Goal: Information Seeking & Learning: Learn about a topic

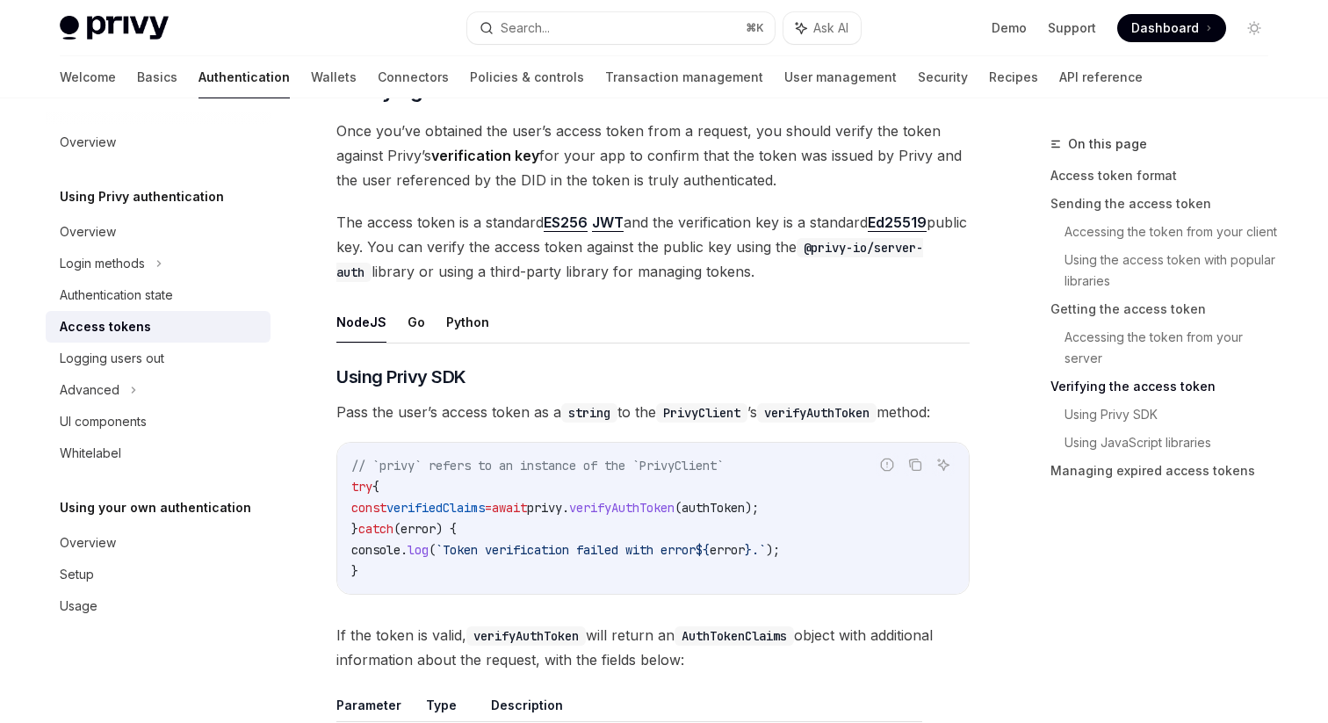
scroll to position [2551, 0]
click at [664, 501] on span "verifyAuthToken" at bounding box center [621, 509] width 105 height 16
type textarea "*"
click at [741, 224] on span "The access token is a standard ES256 JWT and the verification key is a standard…" at bounding box center [652, 248] width 633 height 74
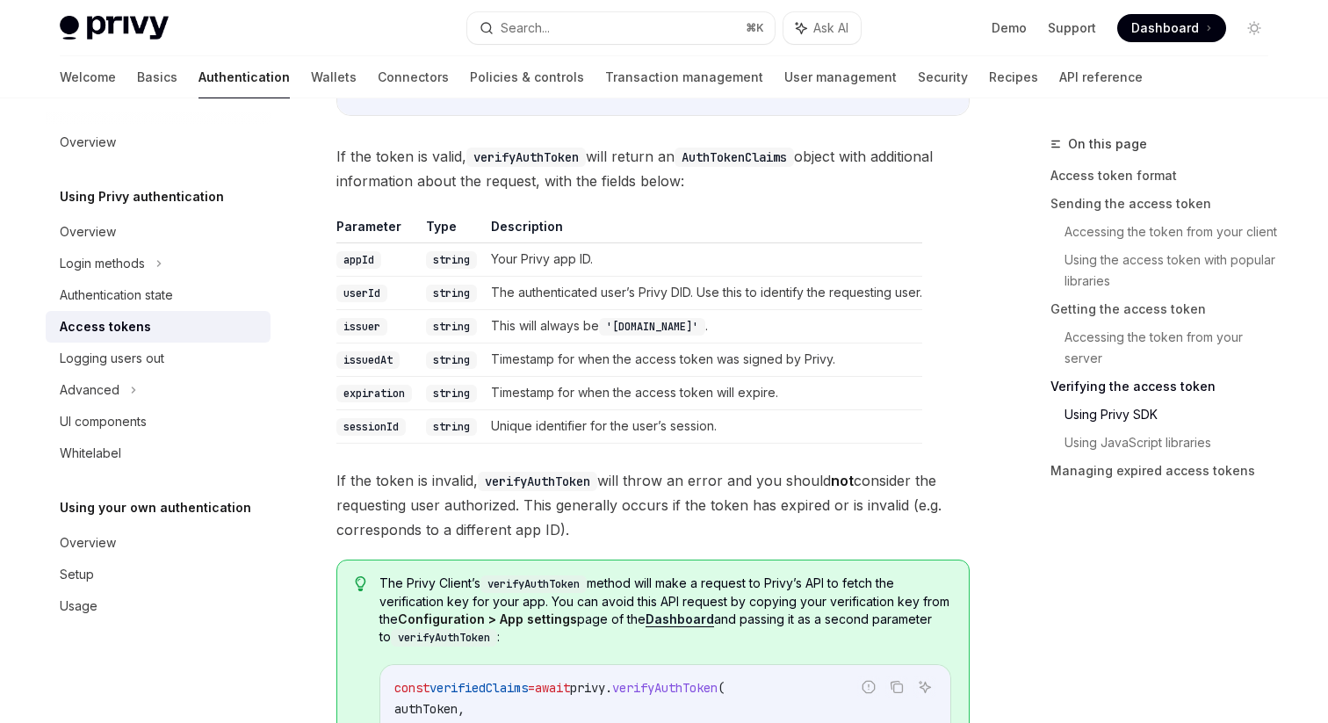
scroll to position [3286, 0]
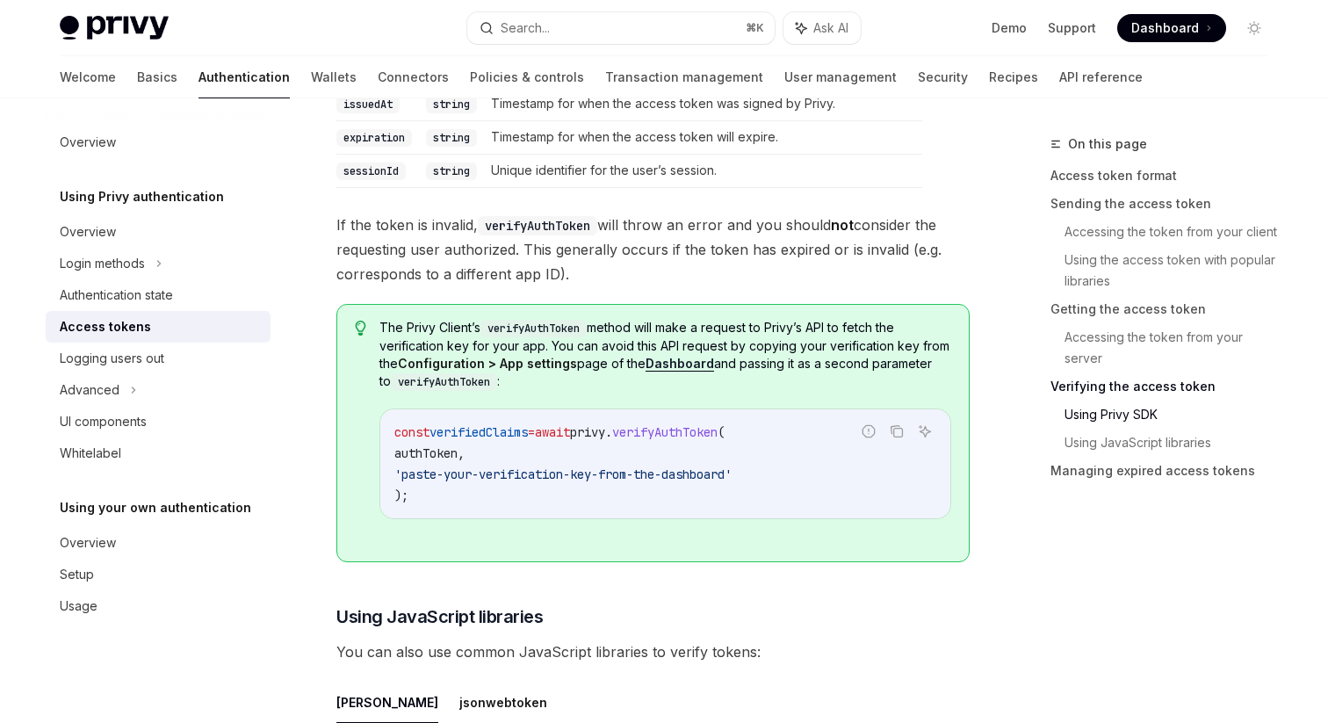
click at [686, 413] on div "const verifiedClaims = await privy . verifyAuthToken ( authToken , 'paste-your-…" at bounding box center [665, 463] width 570 height 109
click at [705, 338] on span "The Privy Client’s verifyAuthToken method will make a request to Privy’s API to…" at bounding box center [665, 355] width 572 height 72
click at [692, 361] on strong "Dashboard" at bounding box center [680, 363] width 69 height 15
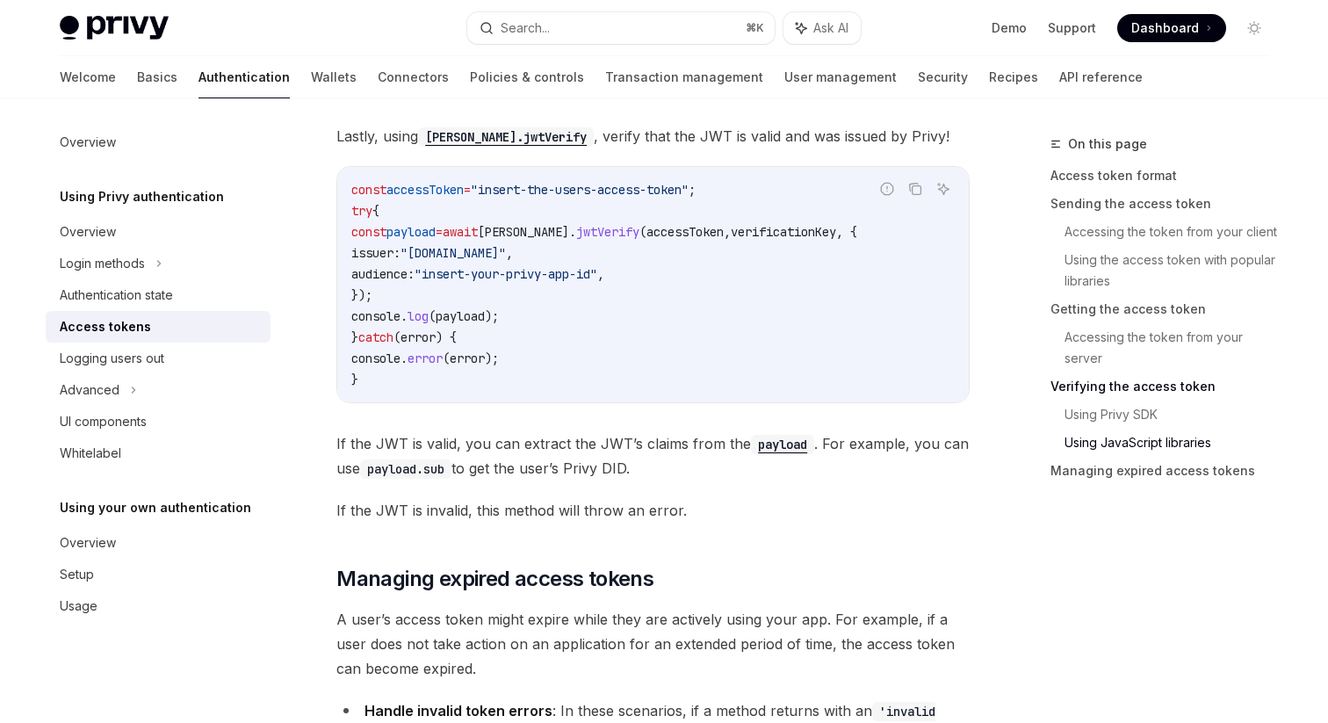
scroll to position [4626, 0]
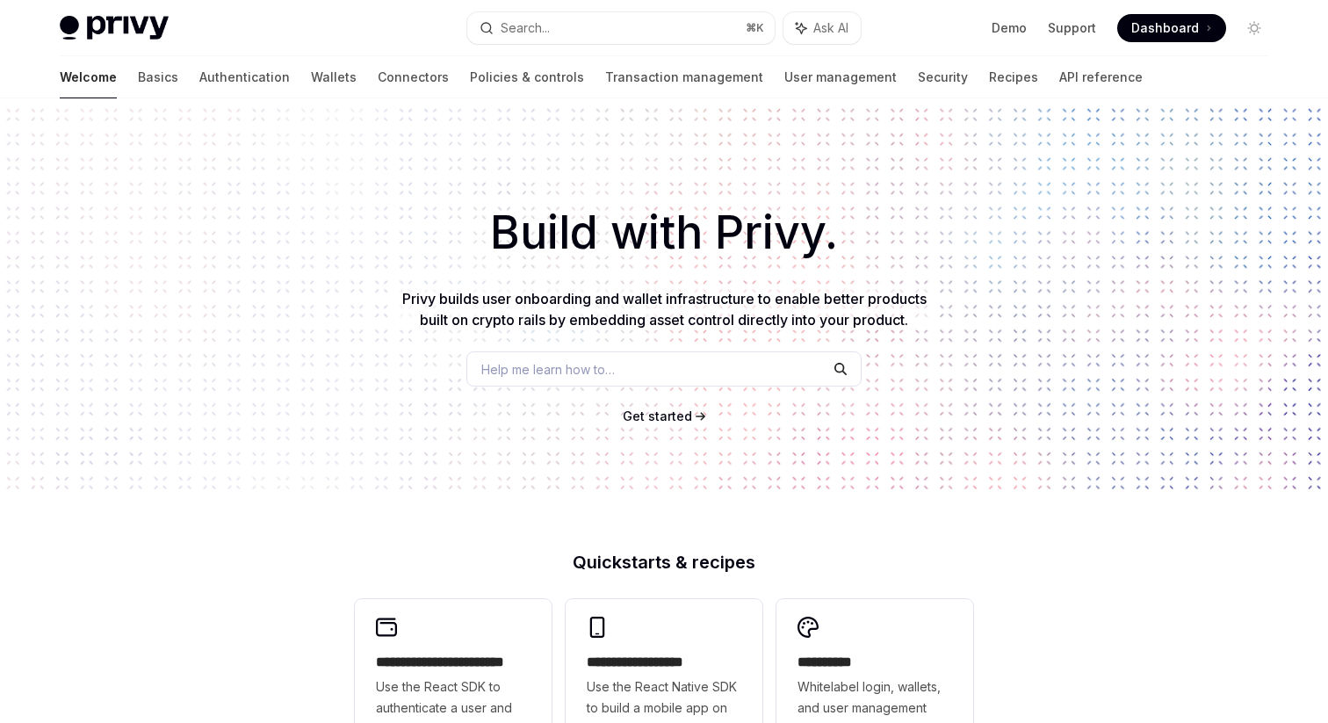
click at [615, 363] on span "Help me learn how to…" at bounding box center [548, 369] width 134 height 18
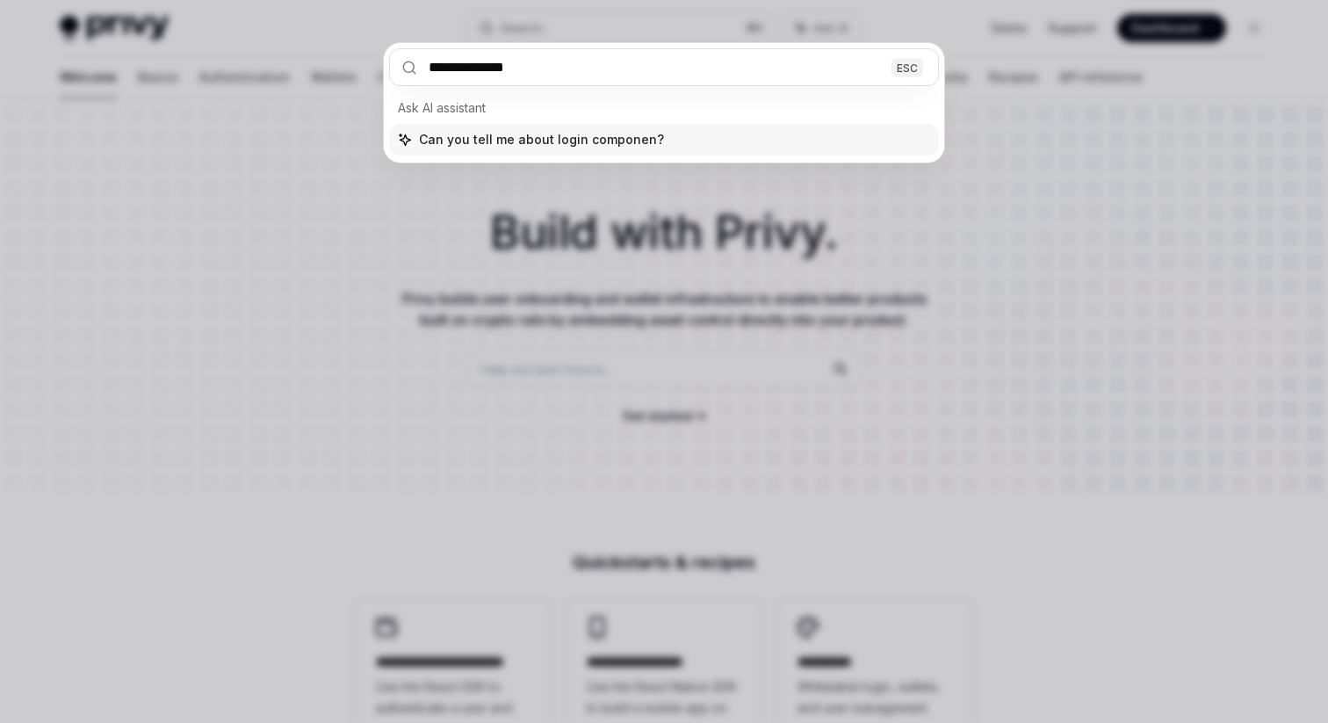
type input "**********"
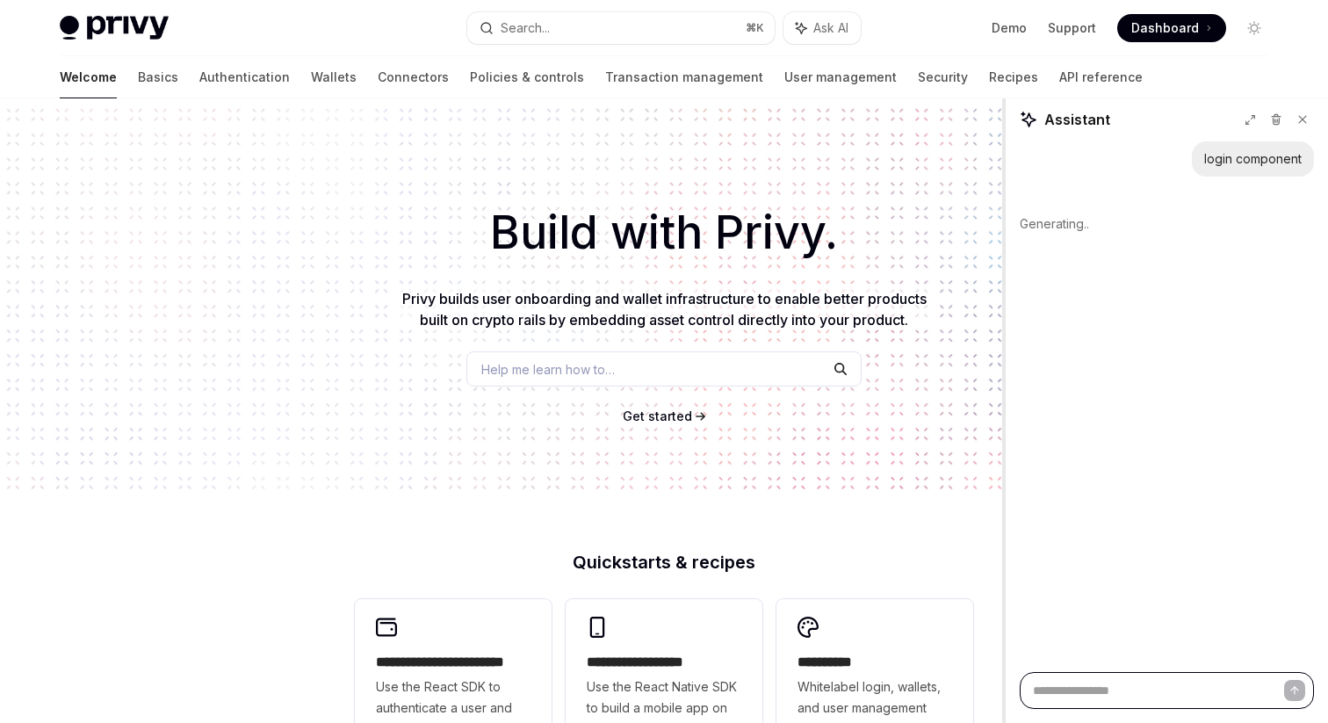
drag, startPoint x: 1005, startPoint y: 207, endPoint x: 909, endPoint y: 207, distance: 95.7
click at [1002, 207] on div at bounding box center [1004, 410] width 4 height 625
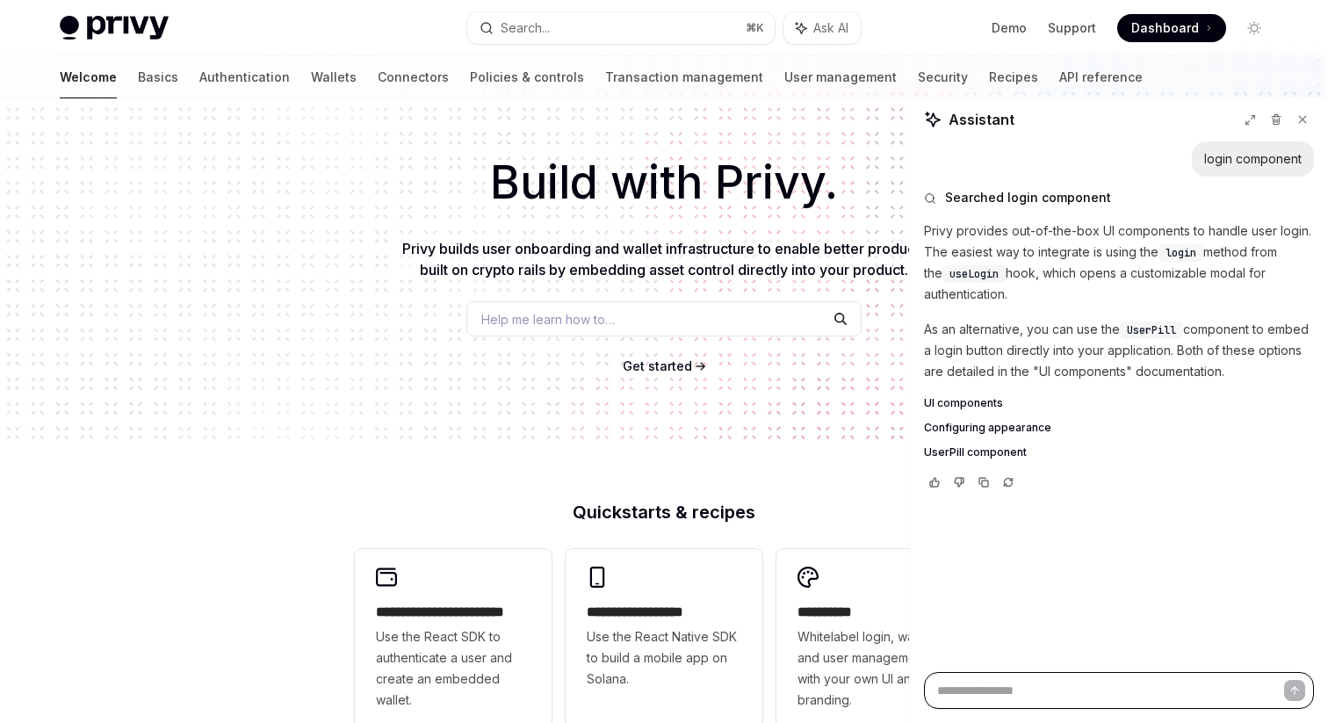
scroll to position [69, 0]
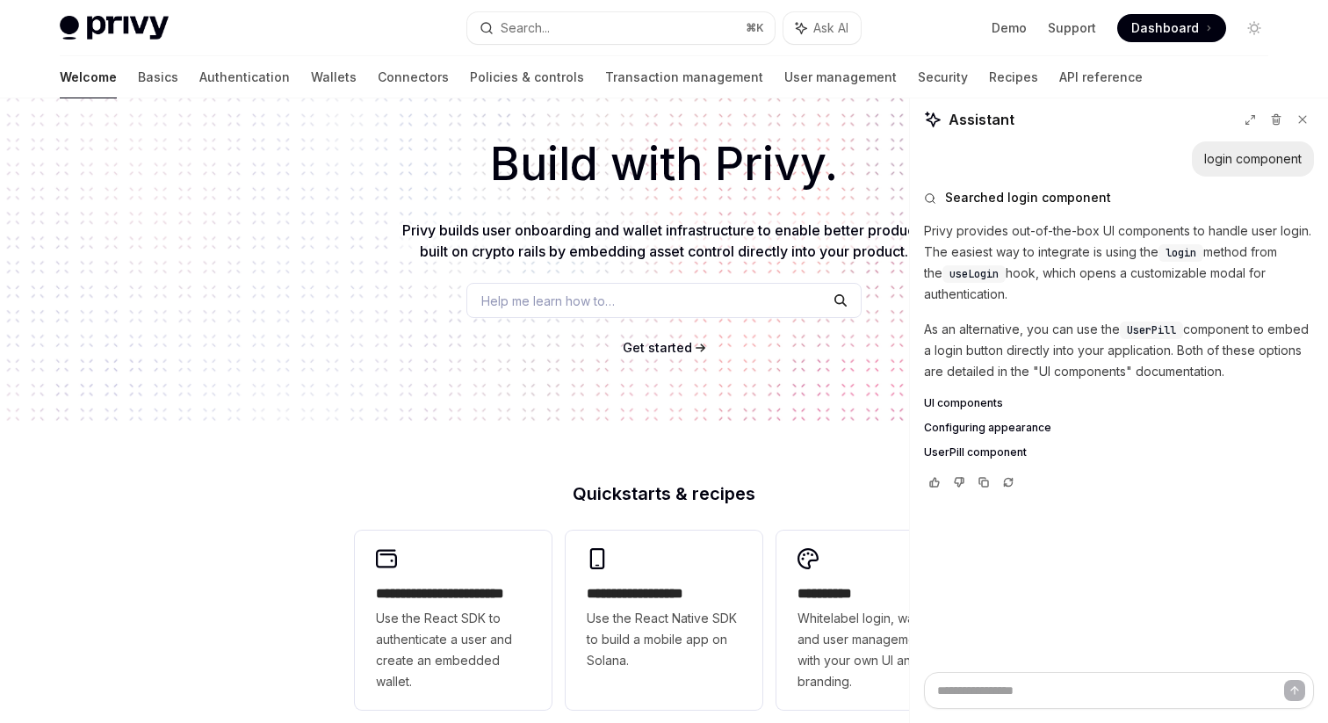
click at [973, 405] on span "UI components" at bounding box center [963, 403] width 79 height 14
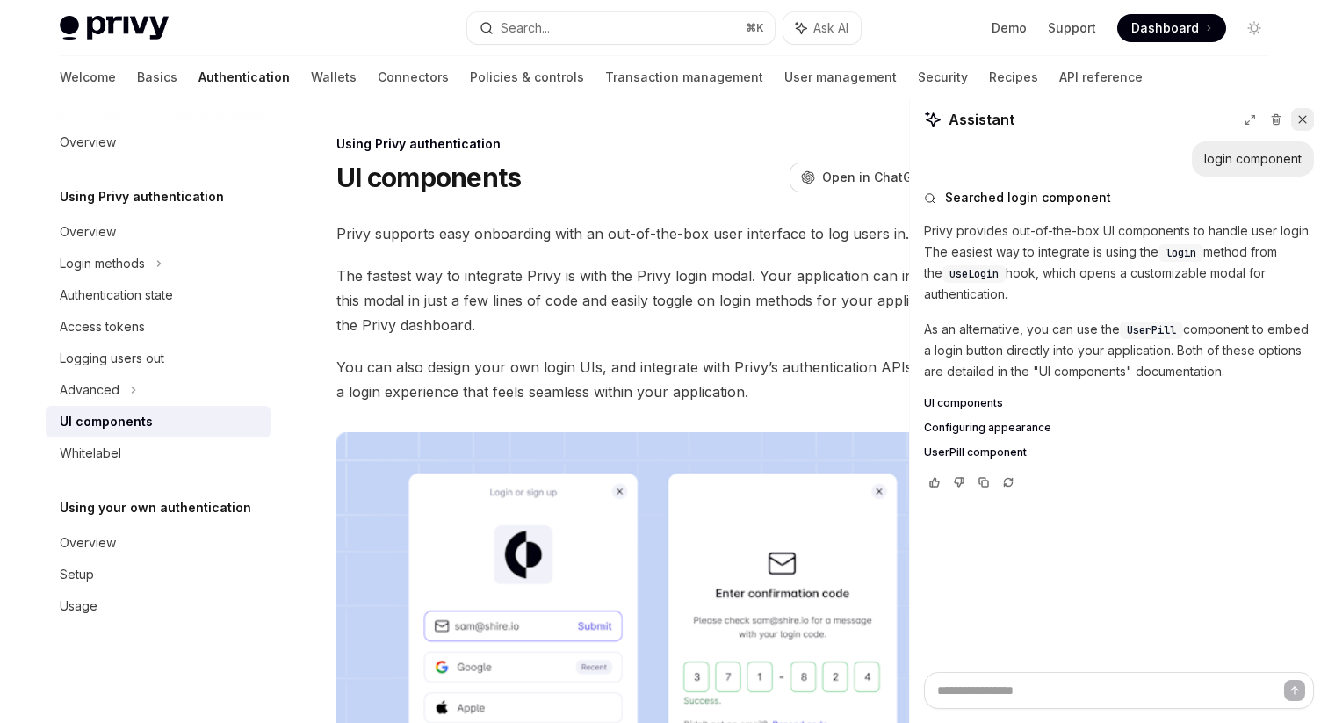
click at [1304, 123] on icon at bounding box center [1303, 119] width 12 height 12
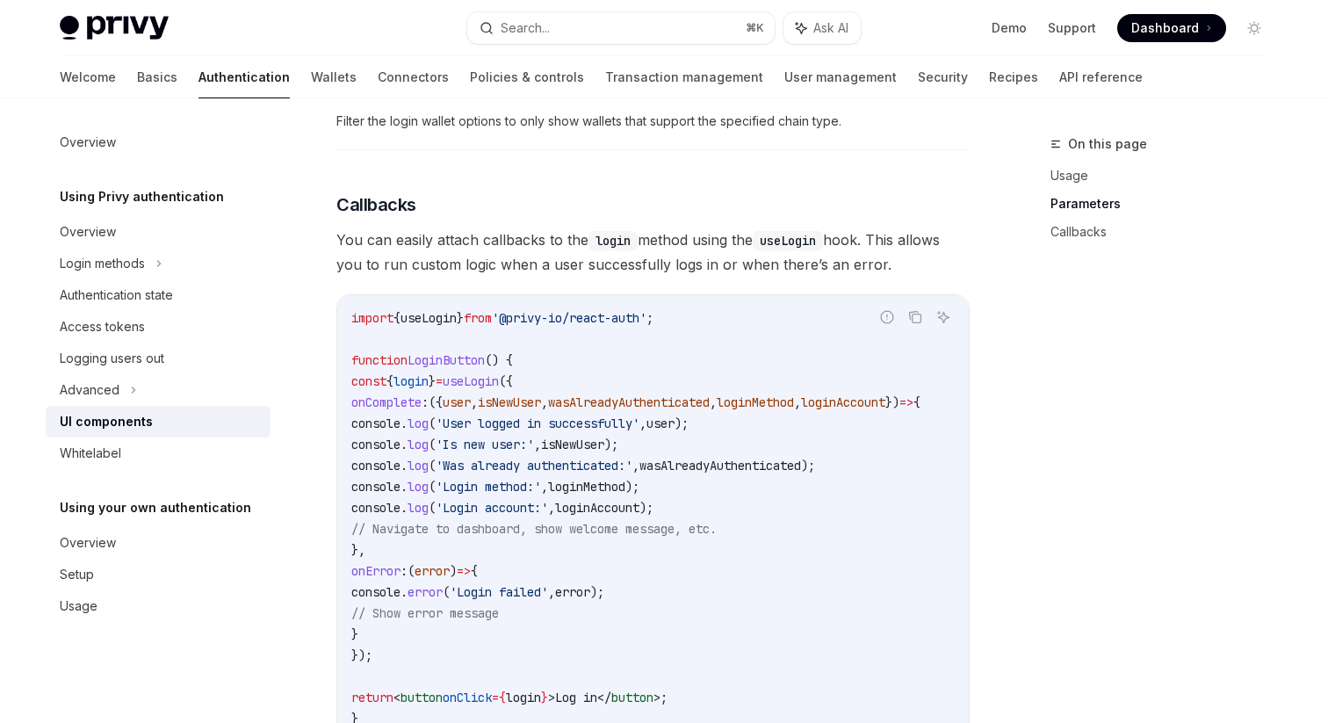
scroll to position [2019, 0]
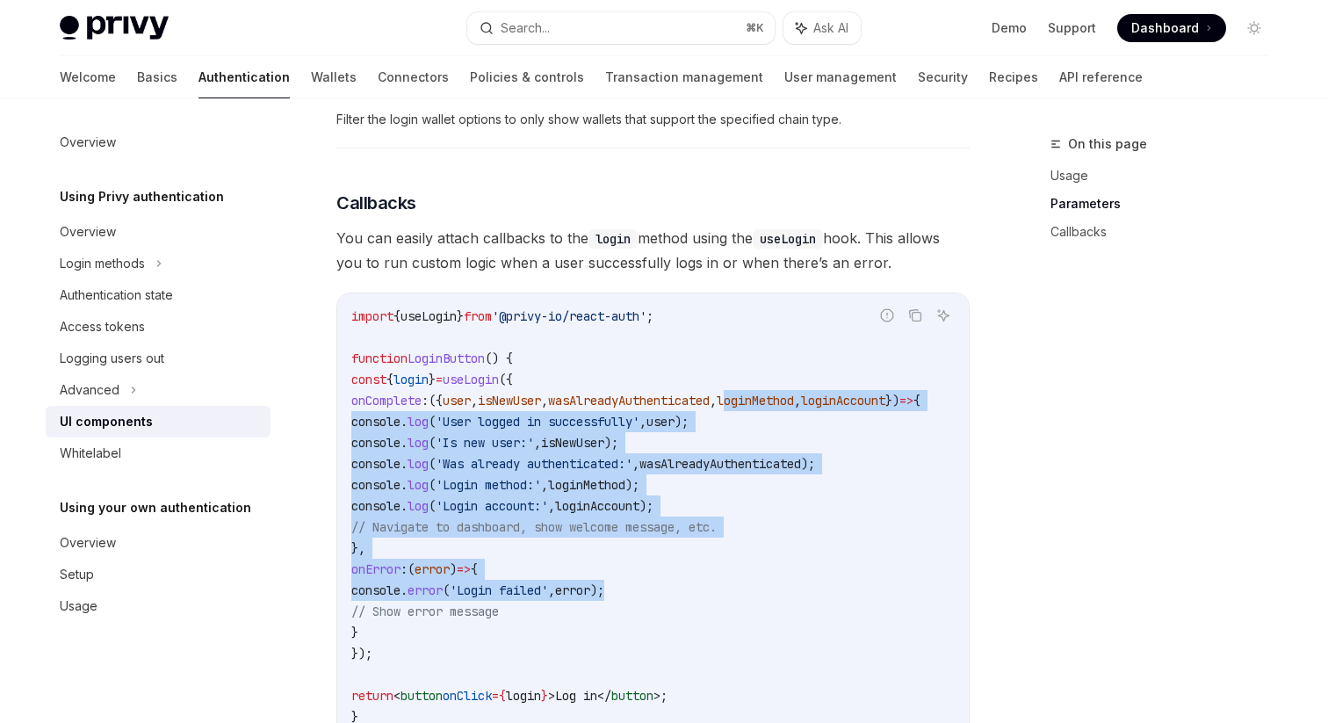
drag, startPoint x: 836, startPoint y: 404, endPoint x: 836, endPoint y: 604, distance: 200.3
click at [836, 603] on code "import { useLogin } from '@privy-io/react-auth' ; function LoginButton () { con…" at bounding box center [656, 517] width 611 height 422
click at [836, 604] on code "import { useLogin } from '@privy-io/react-auth' ; function LoginButton () { con…" at bounding box center [656, 517] width 611 height 422
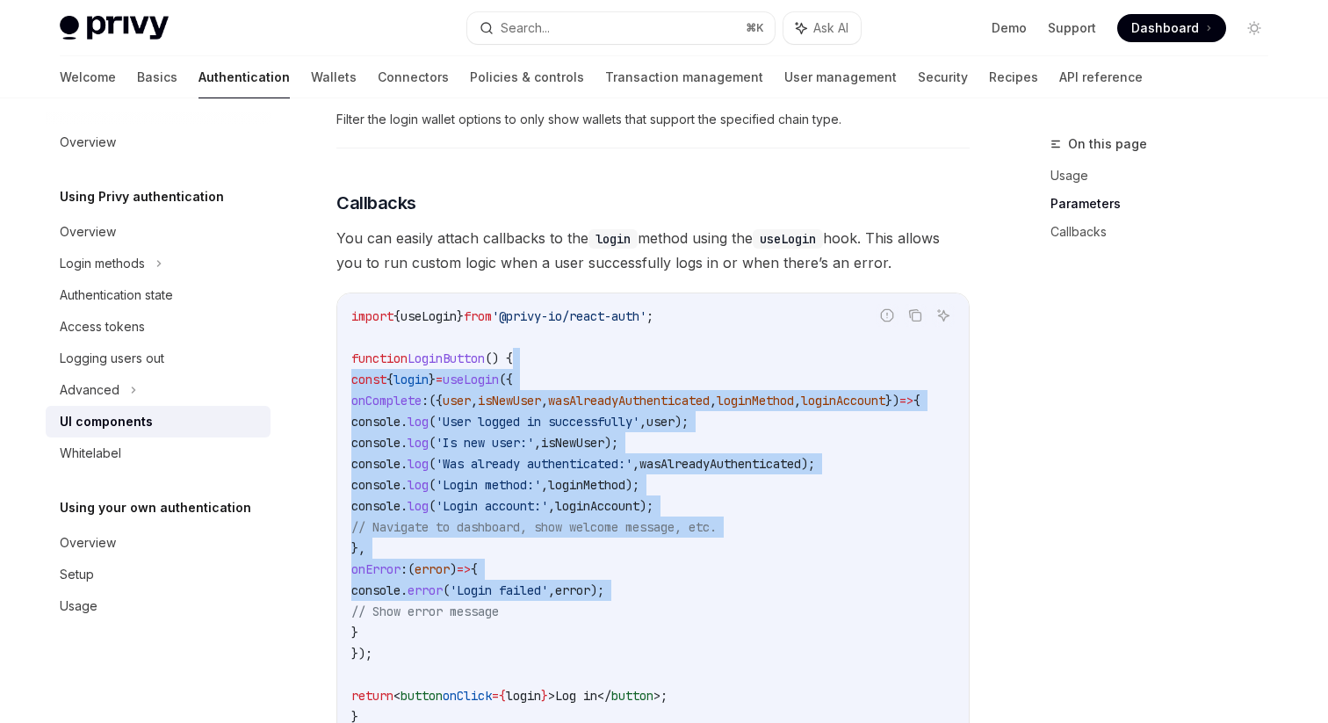
drag, startPoint x: 836, startPoint y: 604, endPoint x: 833, endPoint y: 370, distance: 234.6
click at [833, 370] on code "import { useLogin } from '@privy-io/react-auth' ; function LoginButton () { con…" at bounding box center [656, 517] width 611 height 422
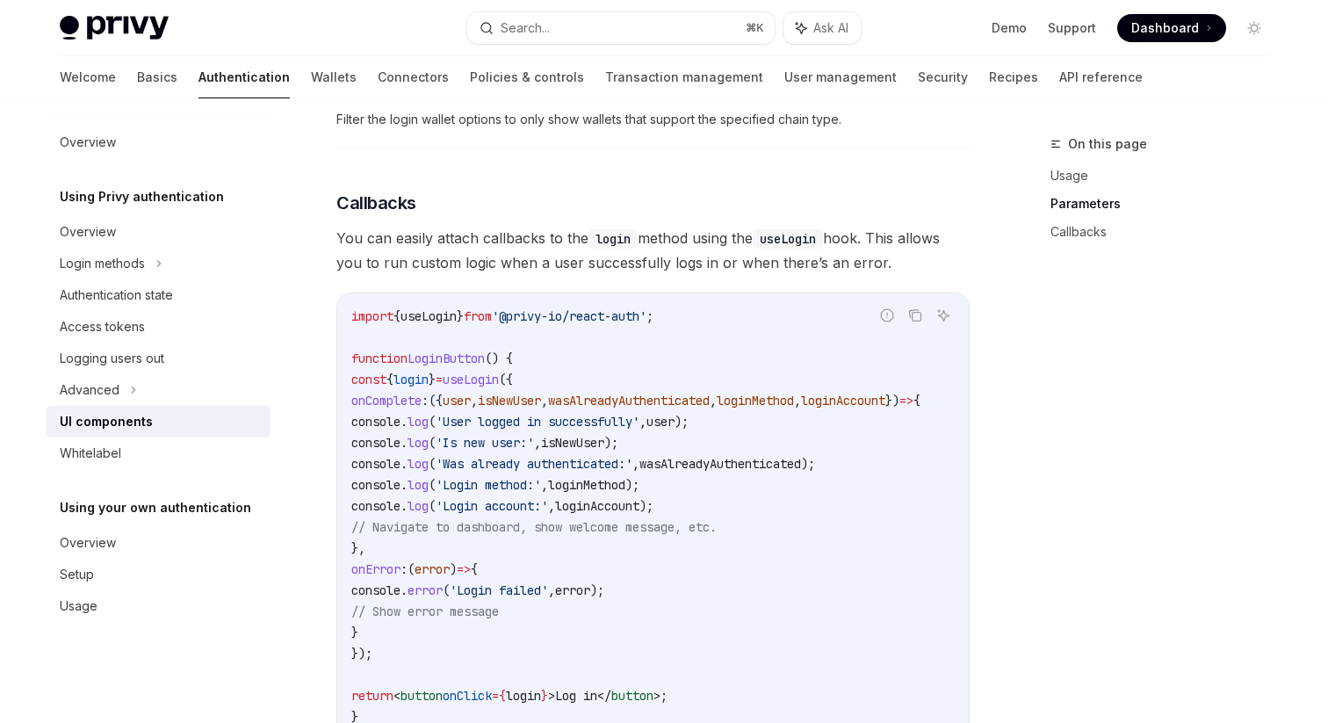
drag, startPoint x: 820, startPoint y: 360, endPoint x: 844, endPoint y: 546, distance: 186.9
click at [844, 546] on code "import { useLogin } from '@privy-io/react-auth' ; function LoginButton () { con…" at bounding box center [656, 517] width 611 height 422
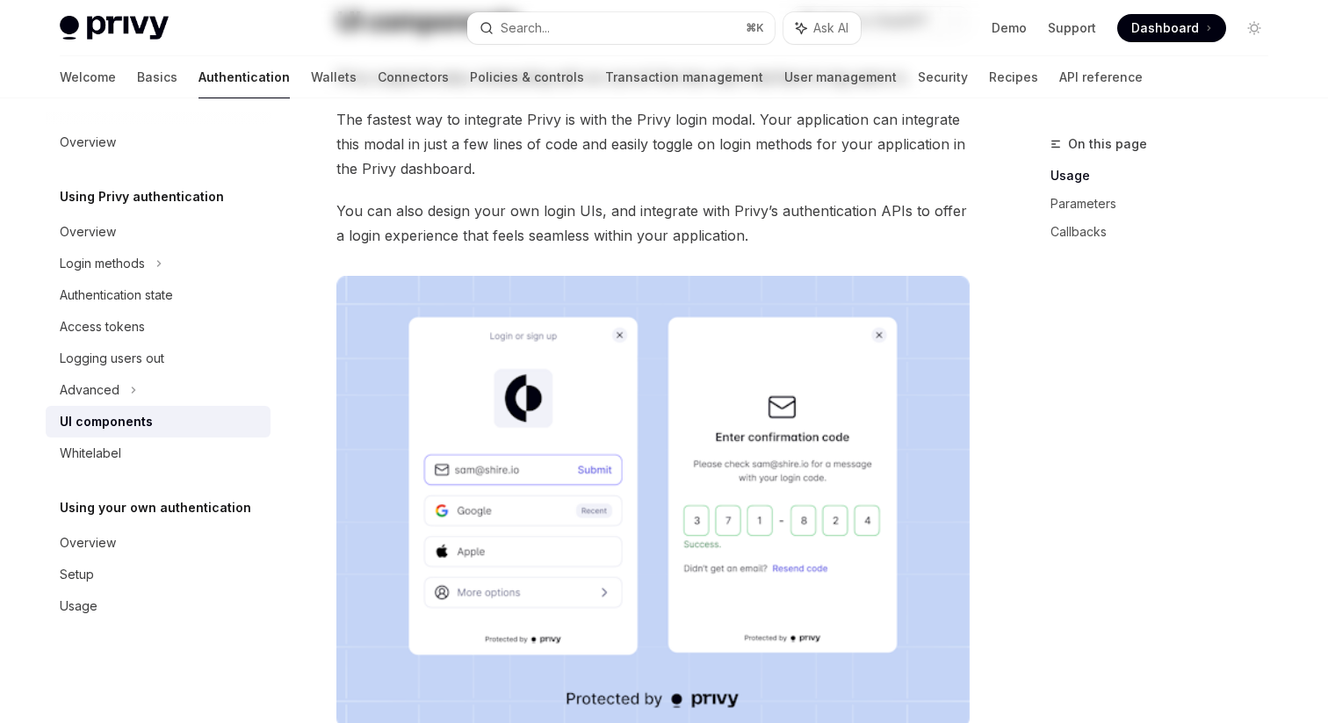
scroll to position [0, 0]
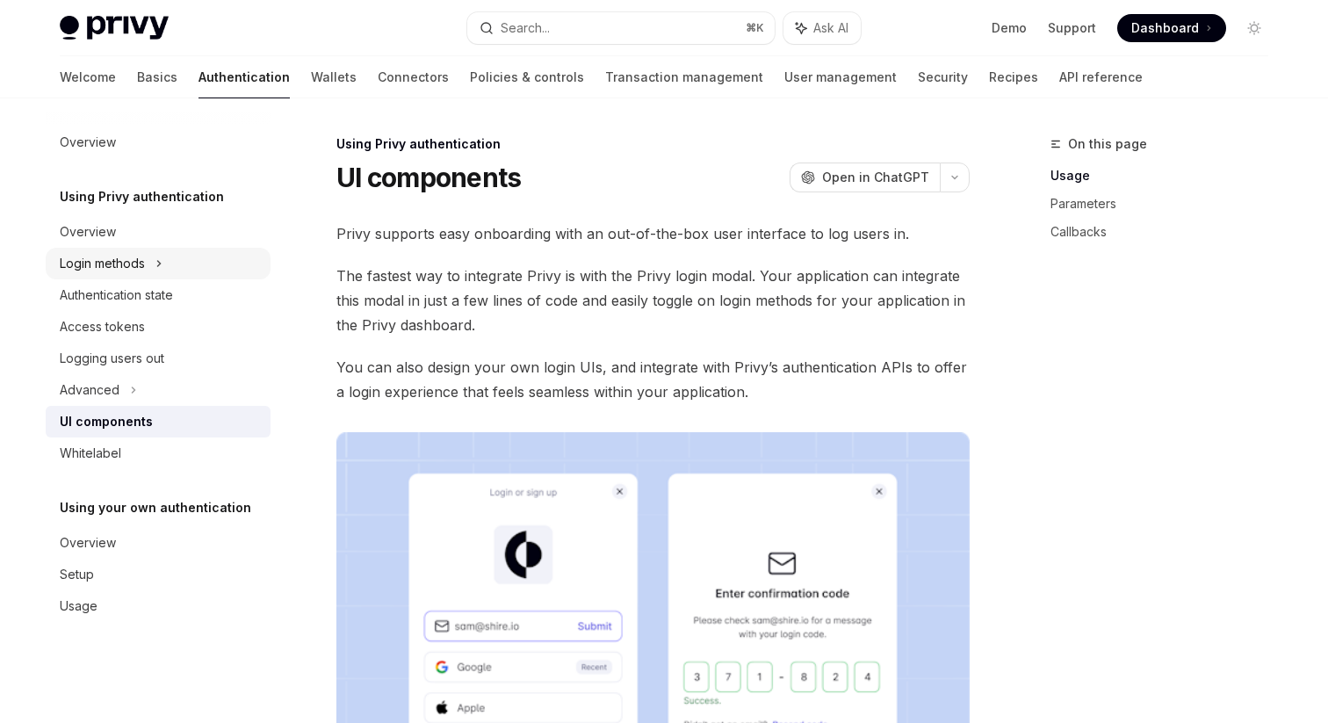
click at [152, 256] on div "Login methods" at bounding box center [158, 264] width 225 height 32
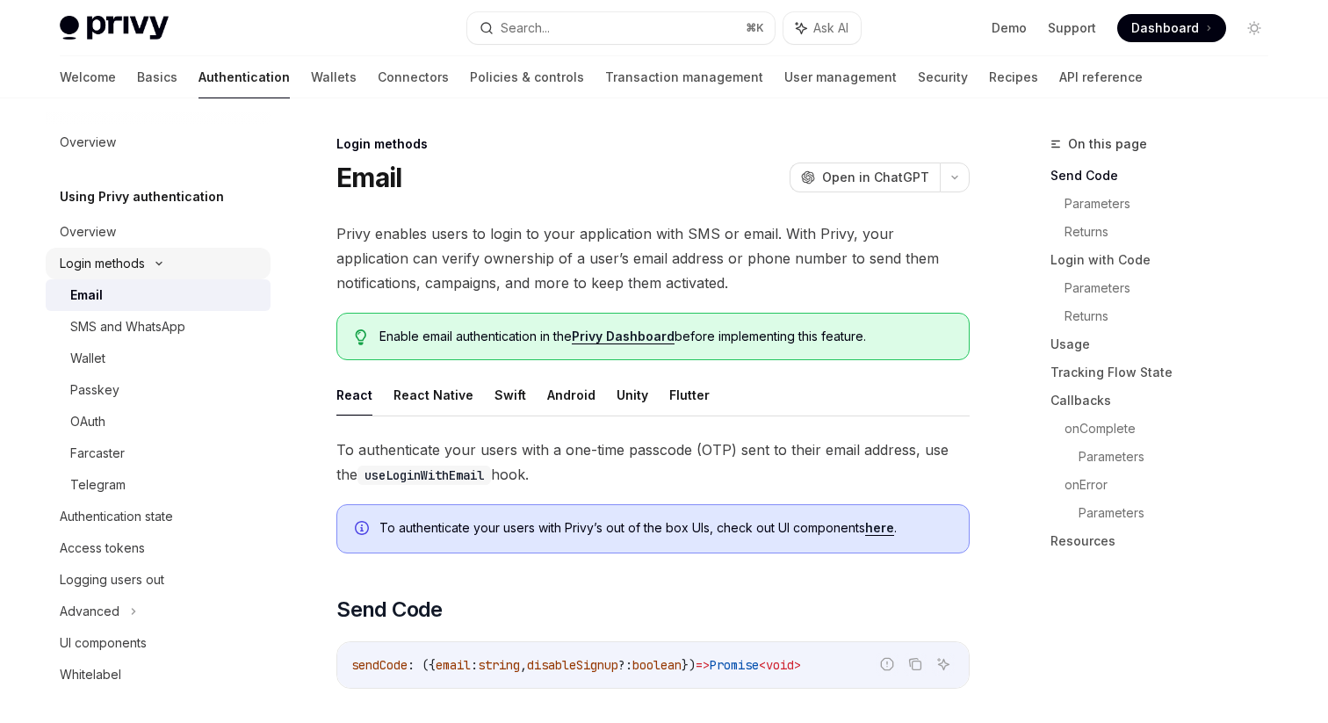
click at [152, 256] on div "Login methods" at bounding box center [158, 264] width 225 height 32
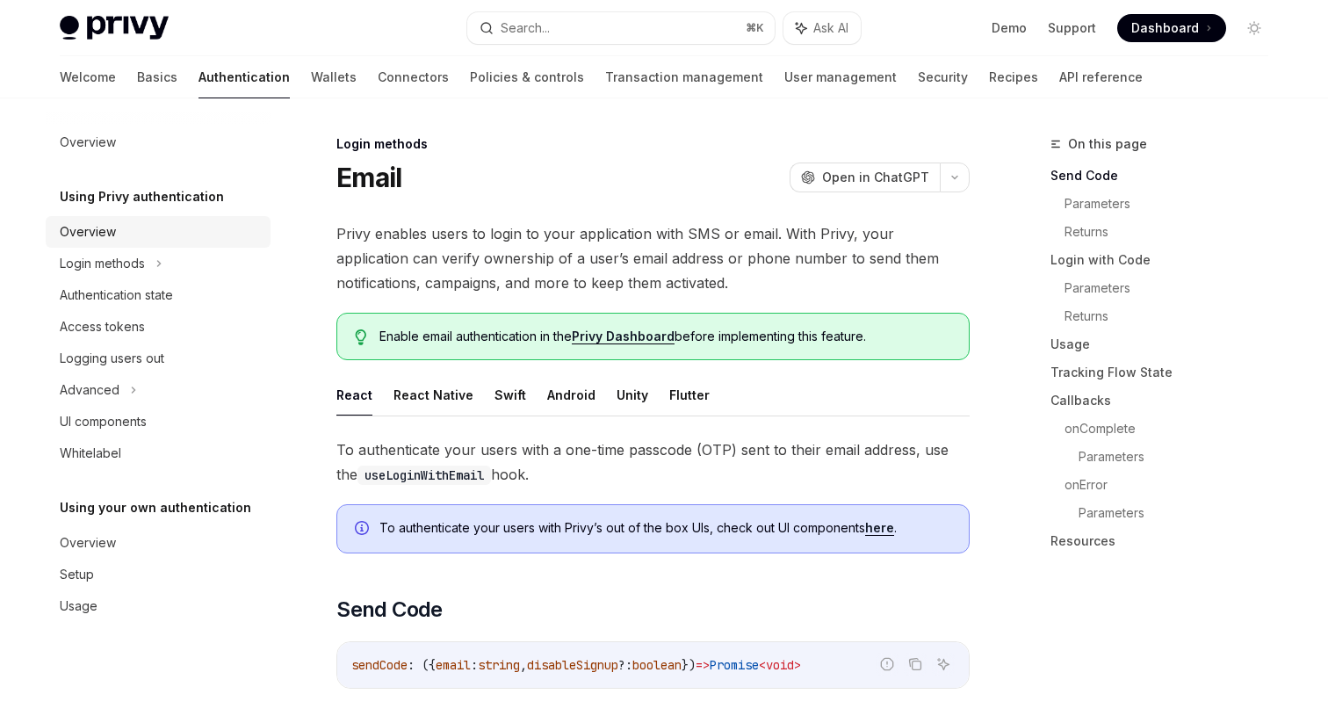
click at [157, 225] on div "Overview" at bounding box center [160, 231] width 200 height 21
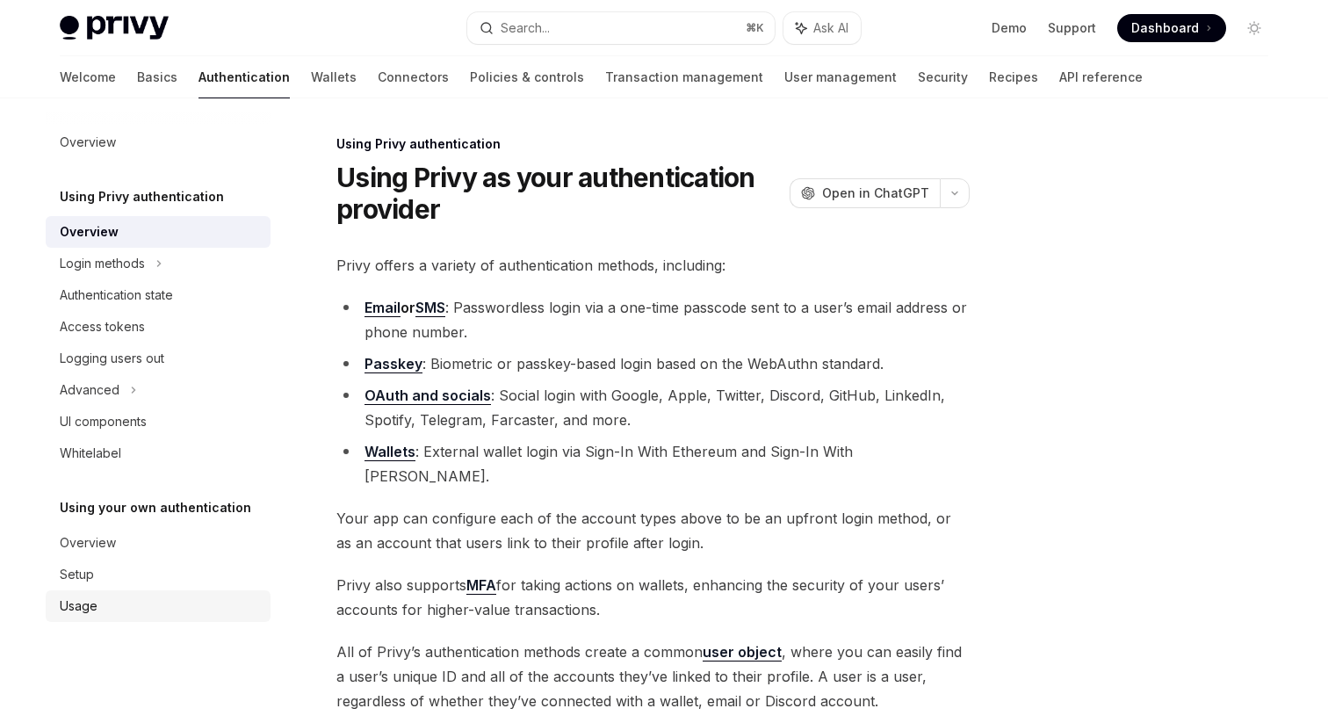
click at [132, 606] on div "Usage" at bounding box center [160, 606] width 200 height 21
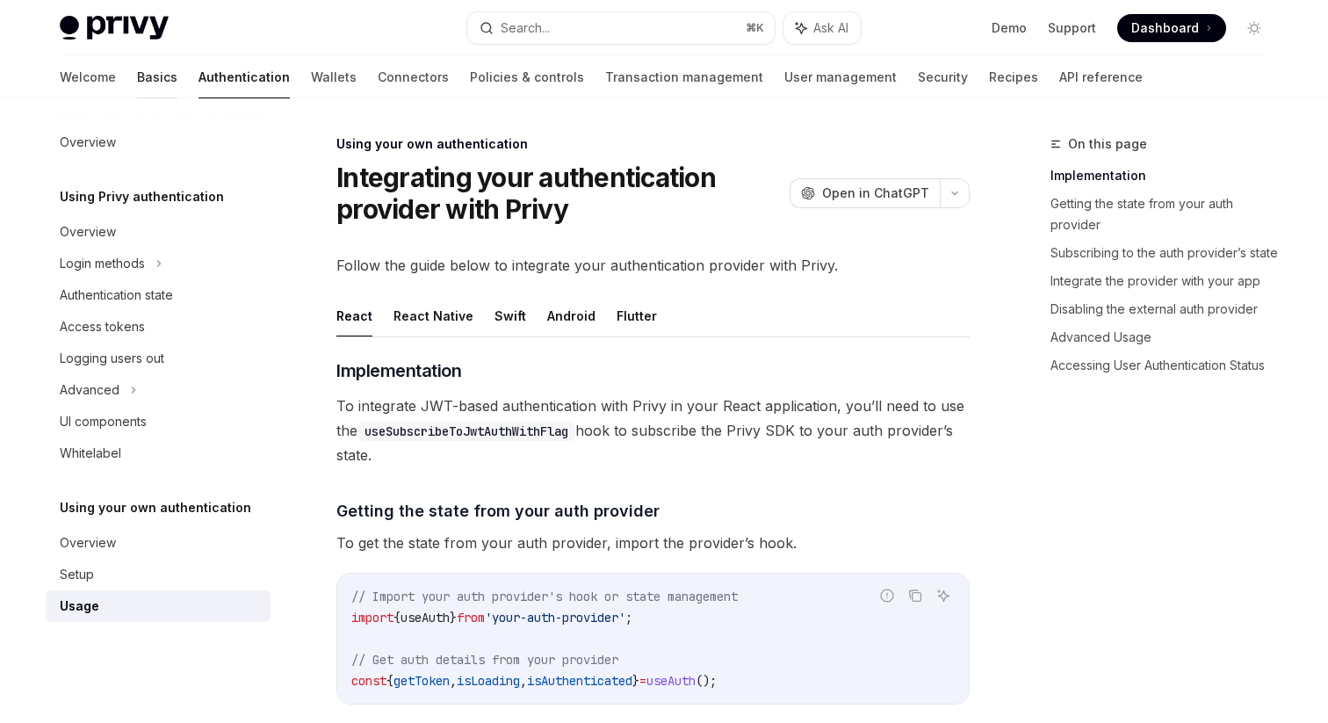
click at [137, 67] on link "Basics" at bounding box center [157, 77] width 40 height 42
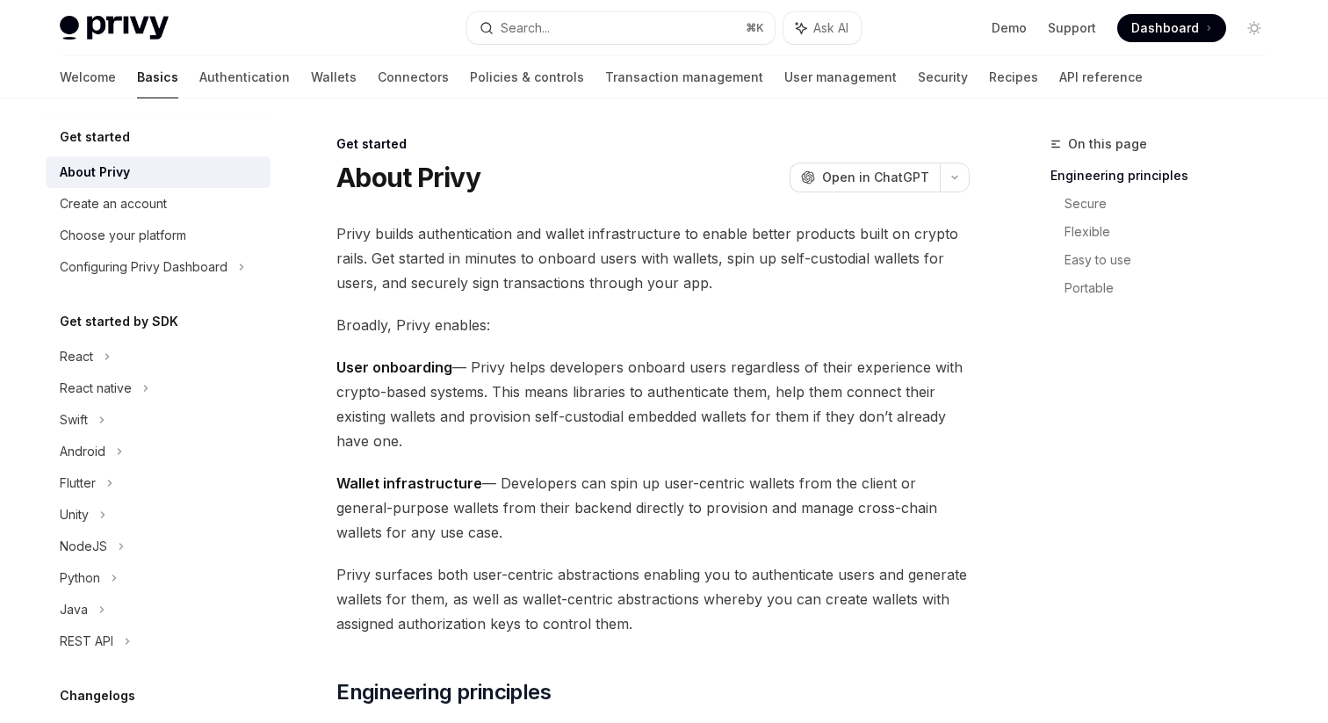
click at [84, 39] on img at bounding box center [114, 28] width 109 height 25
type textarea "*"
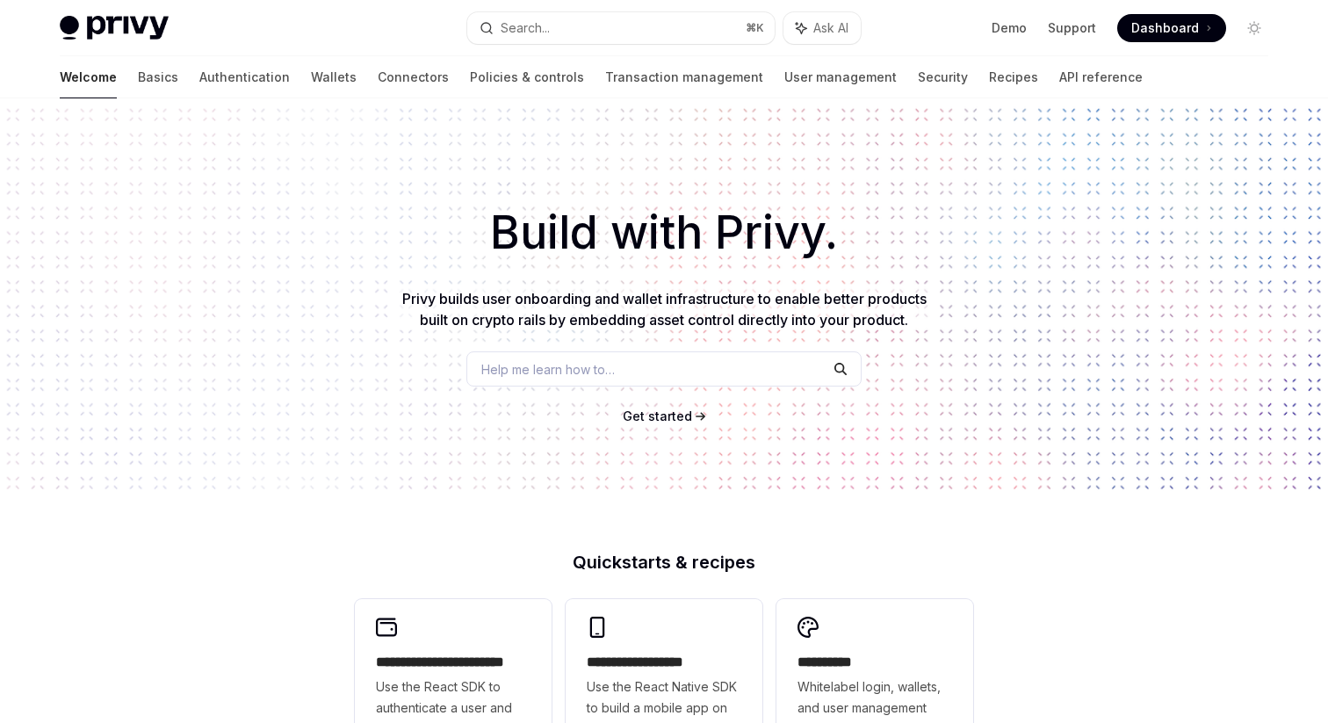
click at [718, 206] on h1 "Build with Privy." at bounding box center [664, 233] width 1272 height 69
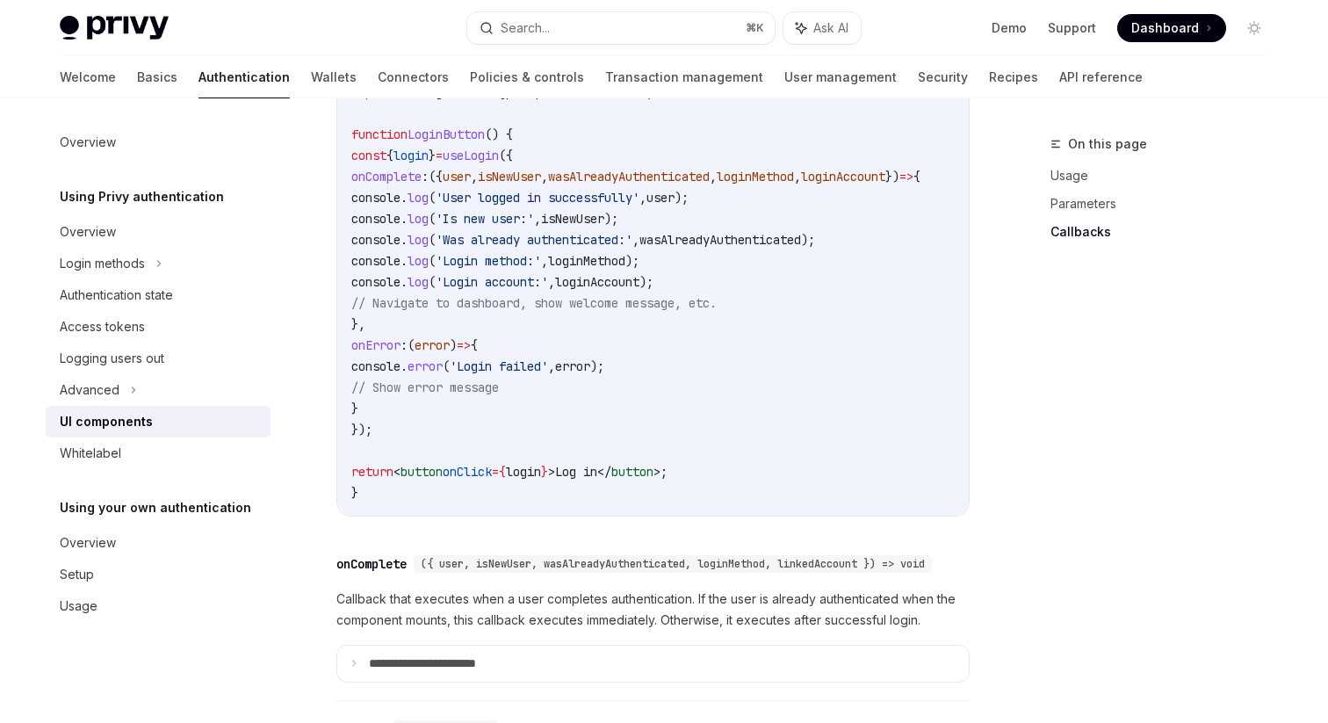
scroll to position [2628, 0]
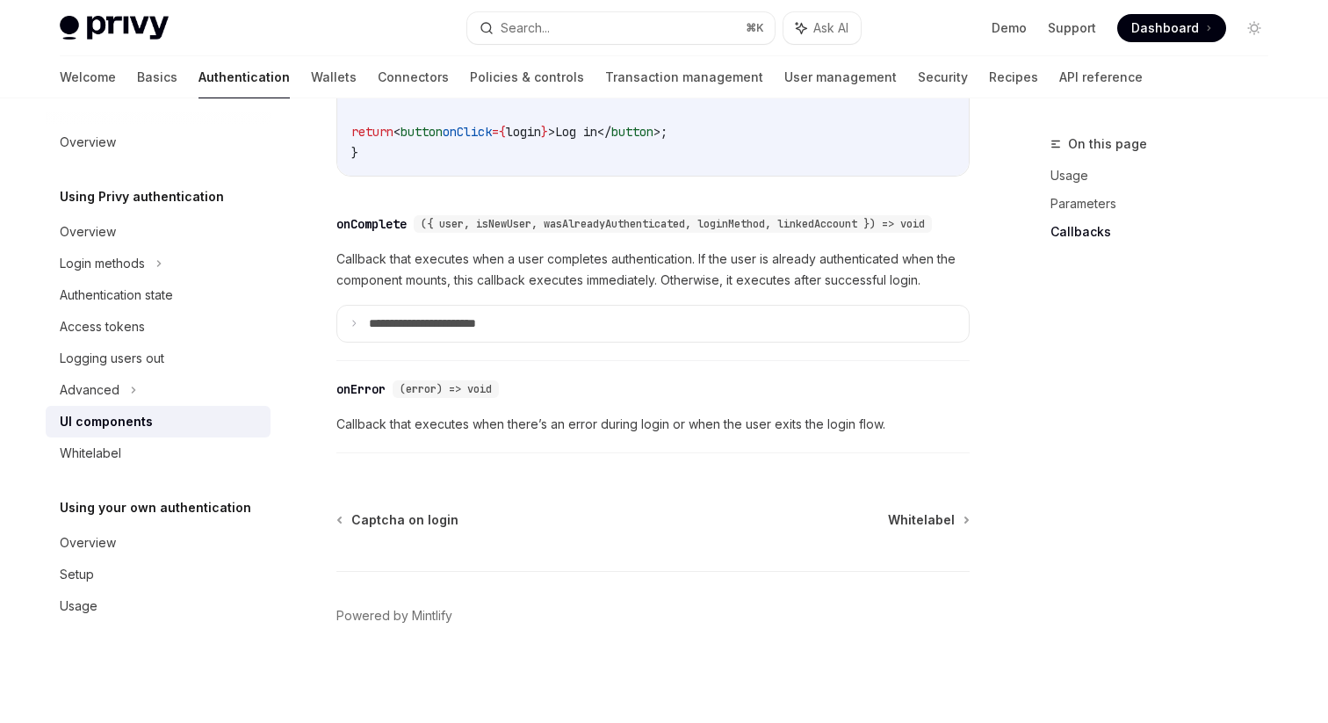
drag, startPoint x: 485, startPoint y: 320, endPoint x: 936, endPoint y: 52, distance: 524.3
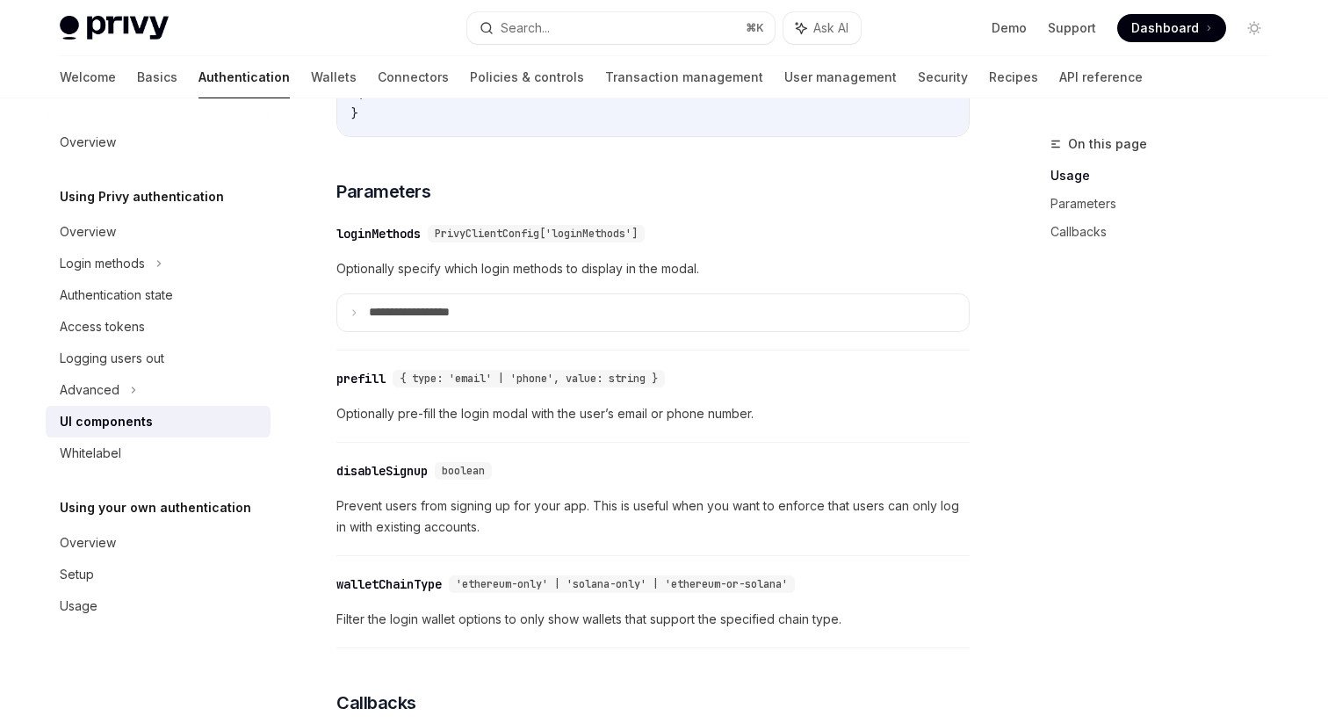
scroll to position [1581, 0]
